Goal: Information Seeking & Learning: Understand process/instructions

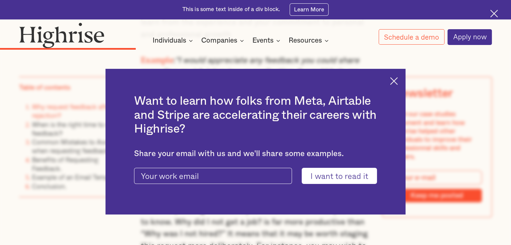
scroll to position [1420, 0]
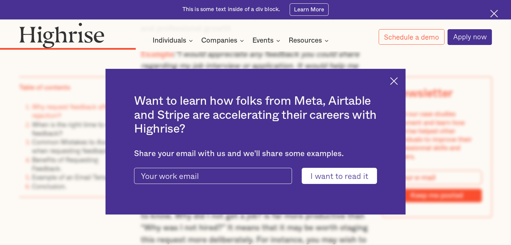
click at [399, 85] on div "Want to learn how folks from Meta, Airtable and Stripe are accelerating their c…" at bounding box center [256, 142] width 301 height 146
click at [396, 82] on img at bounding box center [394, 81] width 8 height 8
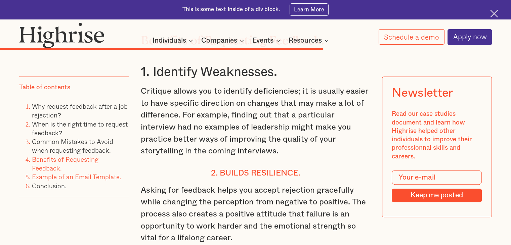
click at [102, 175] on link "Example of an Email Template." at bounding box center [76, 177] width 89 height 10
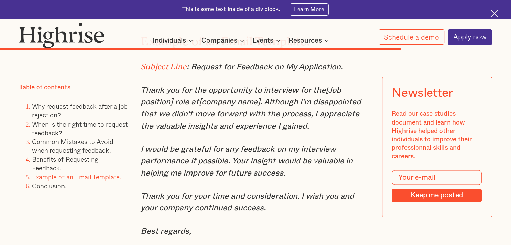
scroll to position [3517, 0]
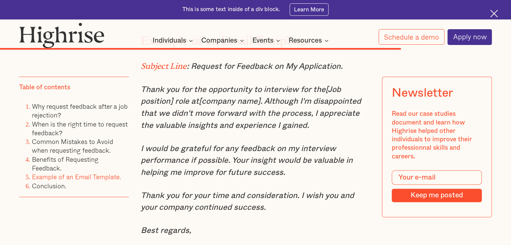
scroll to position [2902, 0]
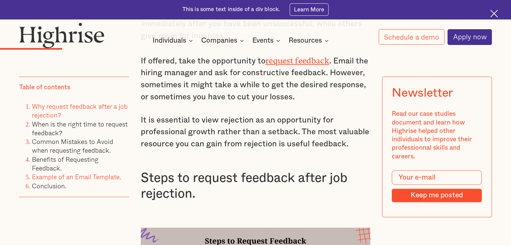
click at [71, 177] on link "Example of an Email Template." at bounding box center [76, 177] width 89 height 10
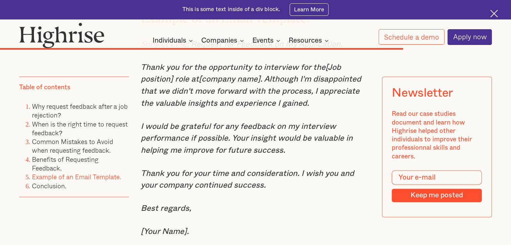
scroll to position [3540, 0]
